Goal: Task Accomplishment & Management: Use online tool/utility

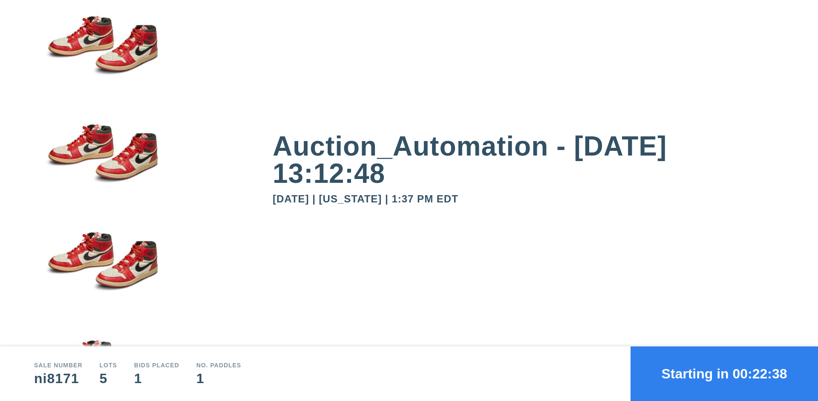
click at [724, 374] on button "Starting in 00:22:38" at bounding box center [723, 373] width 187 height 55
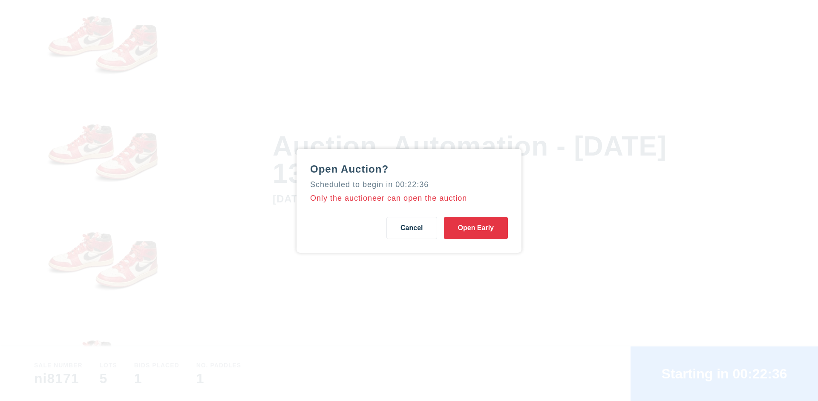
click at [476, 227] on button "Open Early" at bounding box center [476, 228] width 64 height 22
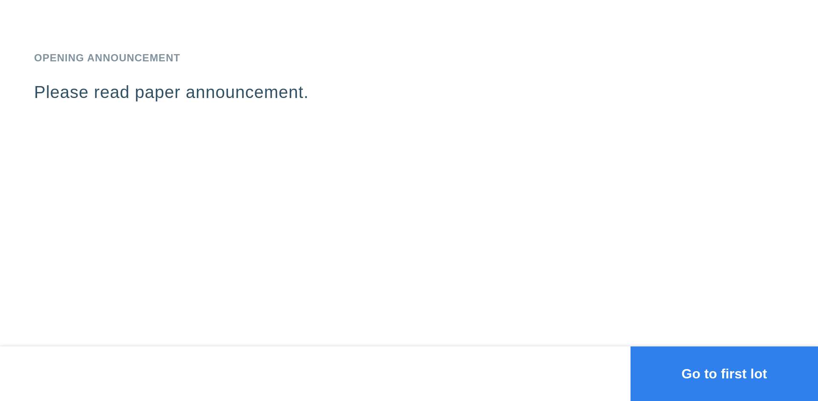
click at [724, 374] on button "Go to first lot" at bounding box center [723, 373] width 187 height 55
